Goal: Task Accomplishment & Management: Manage account settings

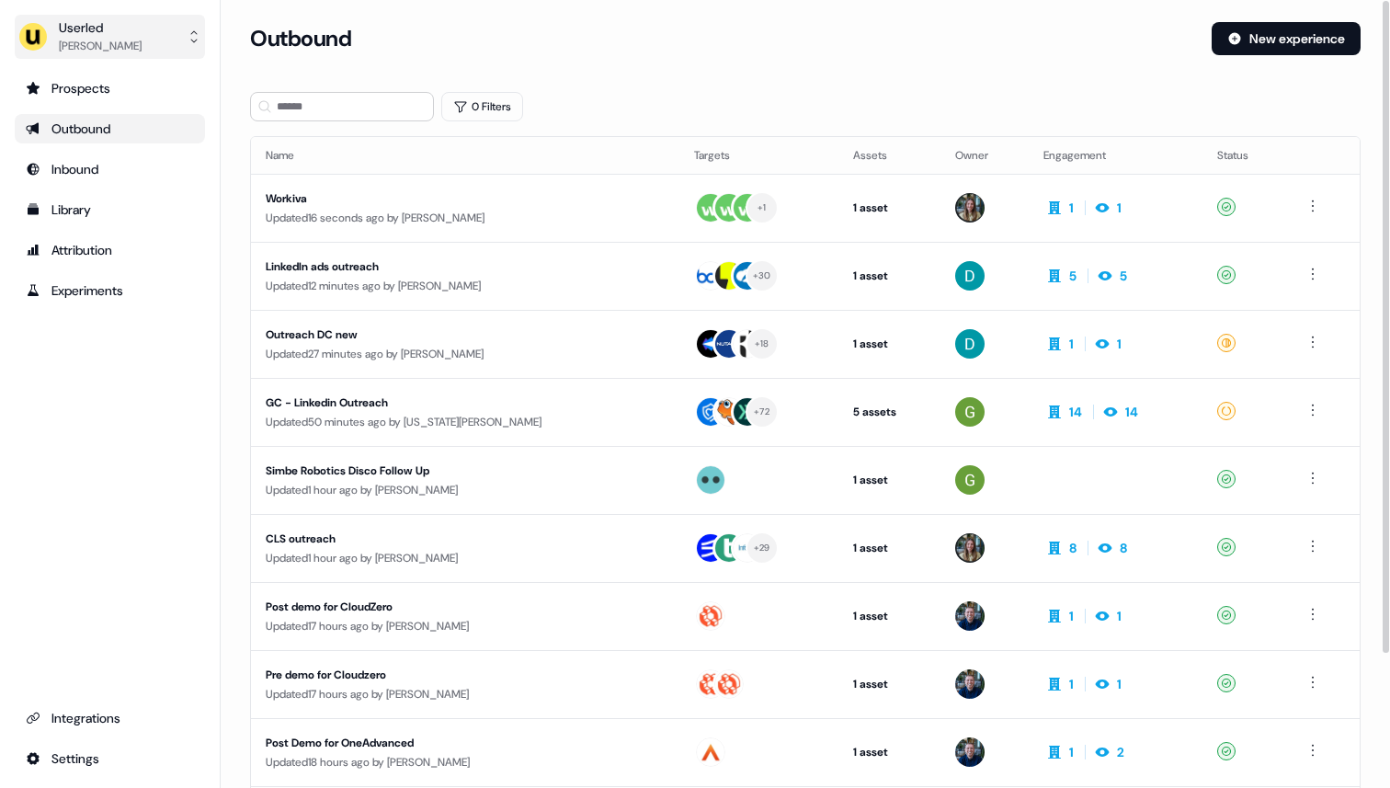
click at [146, 27] on button "Userled [PERSON_NAME]" at bounding box center [110, 37] width 190 height 44
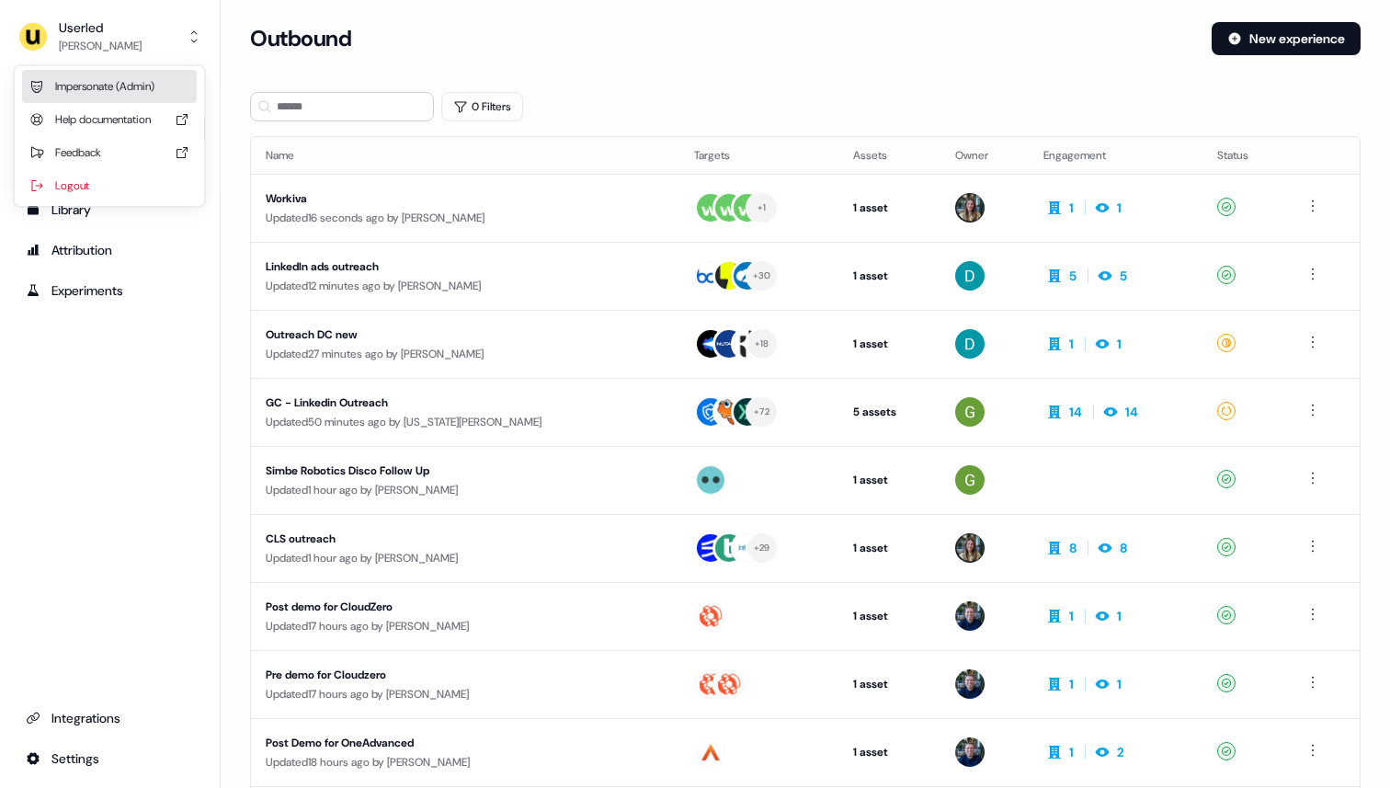
click at [138, 90] on div "Impersonate (Admin)" at bounding box center [109, 86] width 175 height 33
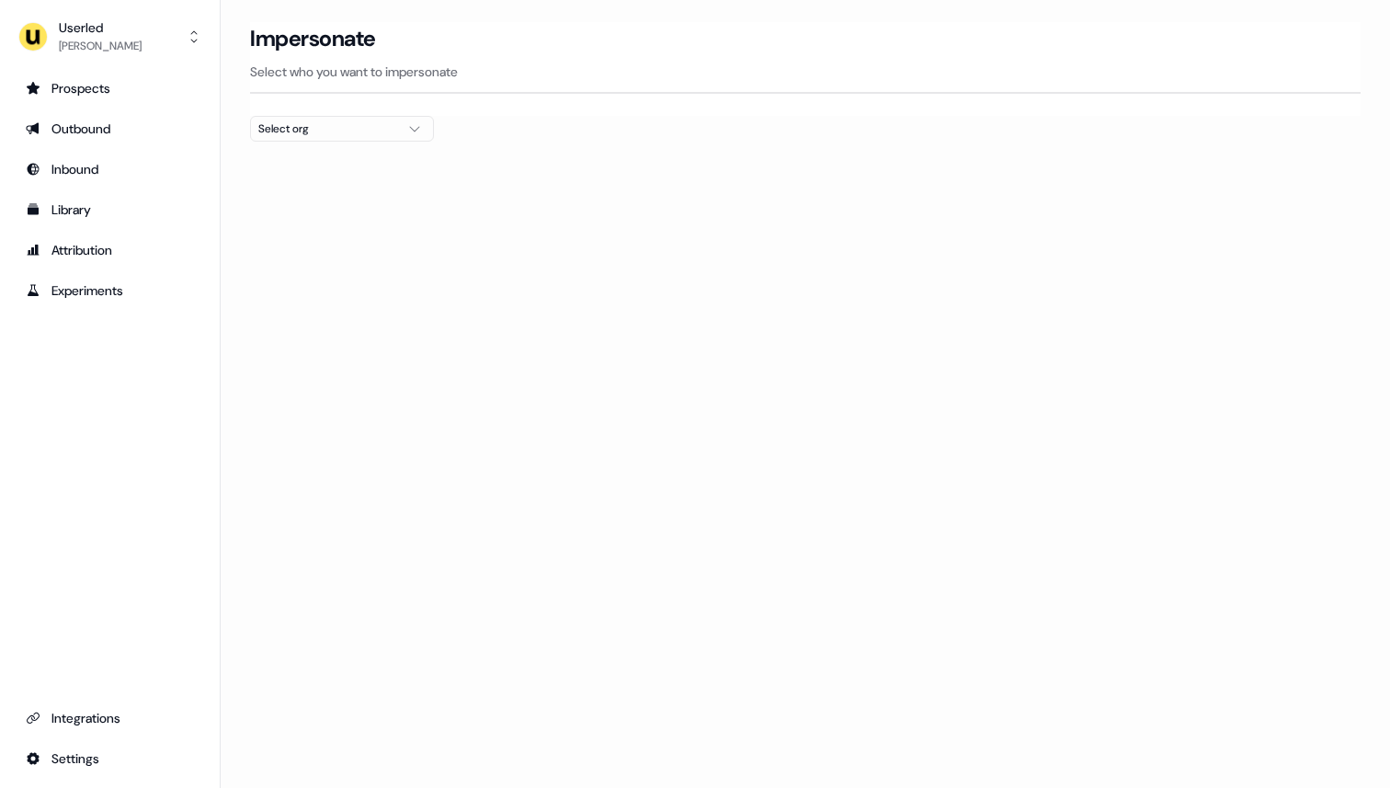
click at [327, 127] on div "Select org" at bounding box center [327, 128] width 138 height 18
type input "*****"
click at [303, 199] on div "Secfense" at bounding box center [342, 194] width 182 height 29
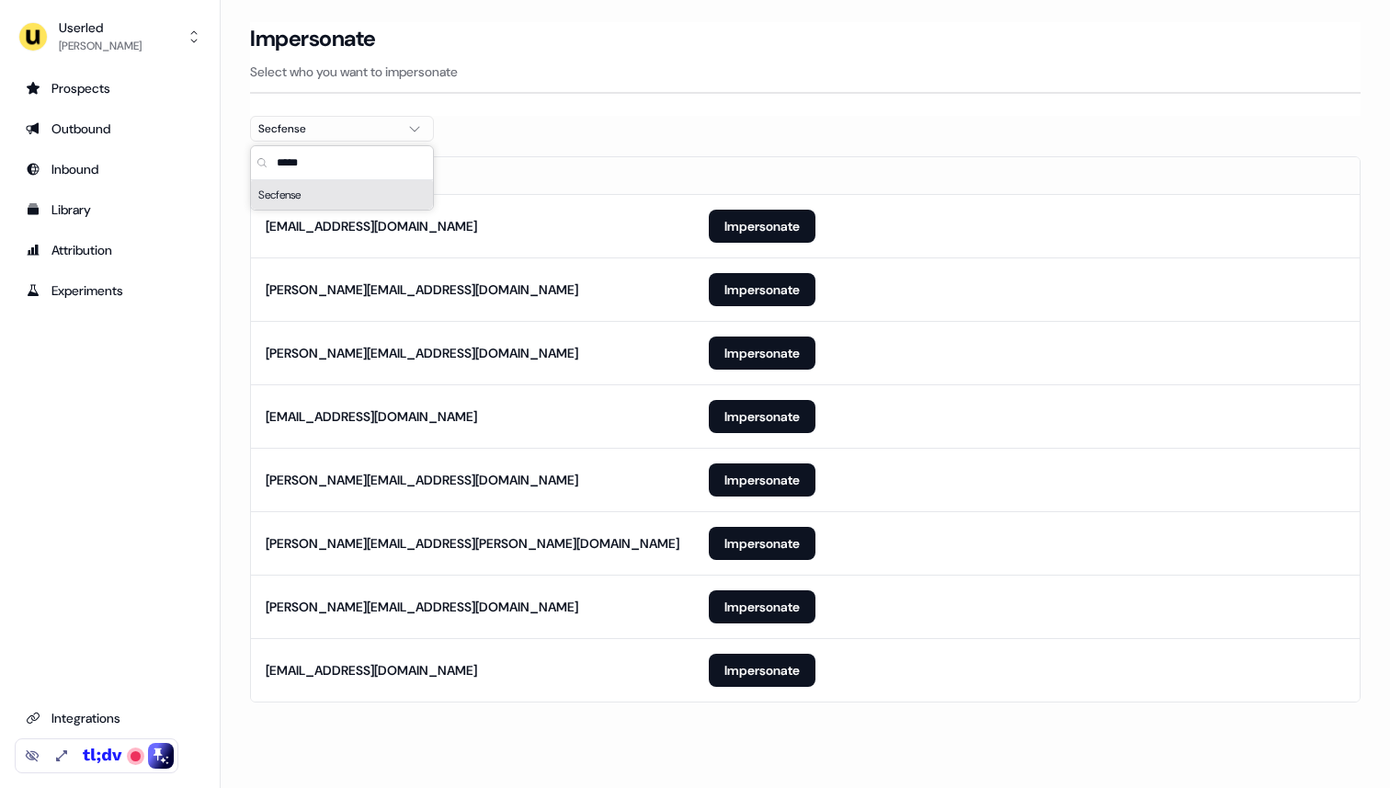
click at [547, 147] on div at bounding box center [805, 149] width 1110 height 15
click at [744, 294] on button "Impersonate" at bounding box center [762, 289] width 107 height 33
